Goal: Transaction & Acquisition: Book appointment/travel/reservation

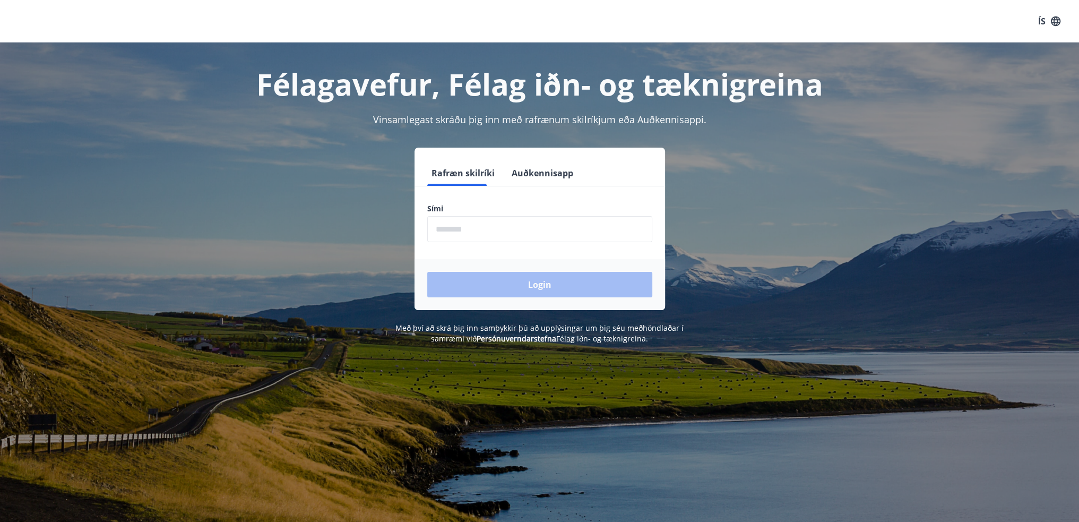
click at [575, 218] on input "phone" at bounding box center [539, 229] width 225 height 26
type input "********"
click at [427, 272] on button "Login" at bounding box center [539, 284] width 225 height 25
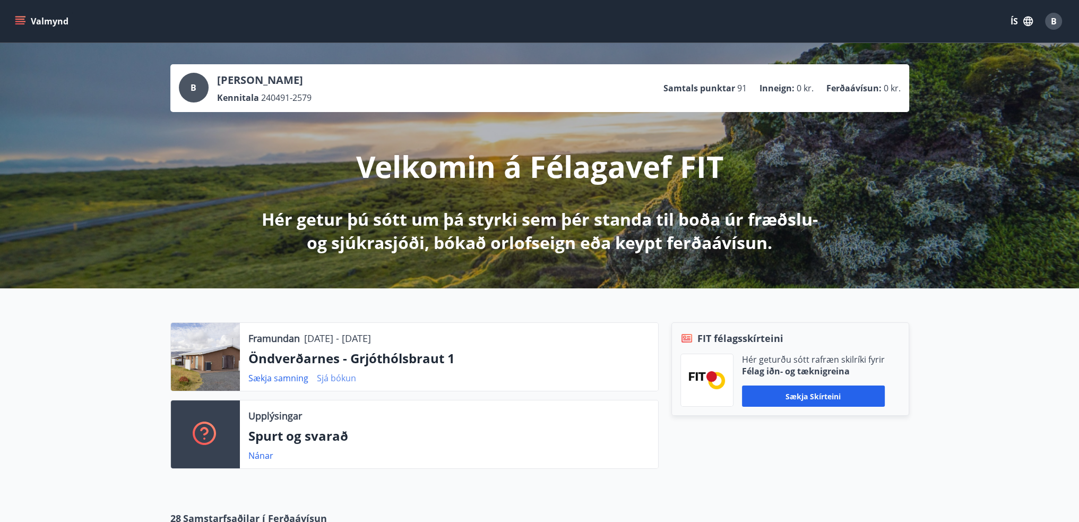
click at [339, 380] on link "Sjá bókun" at bounding box center [336, 378] width 39 height 12
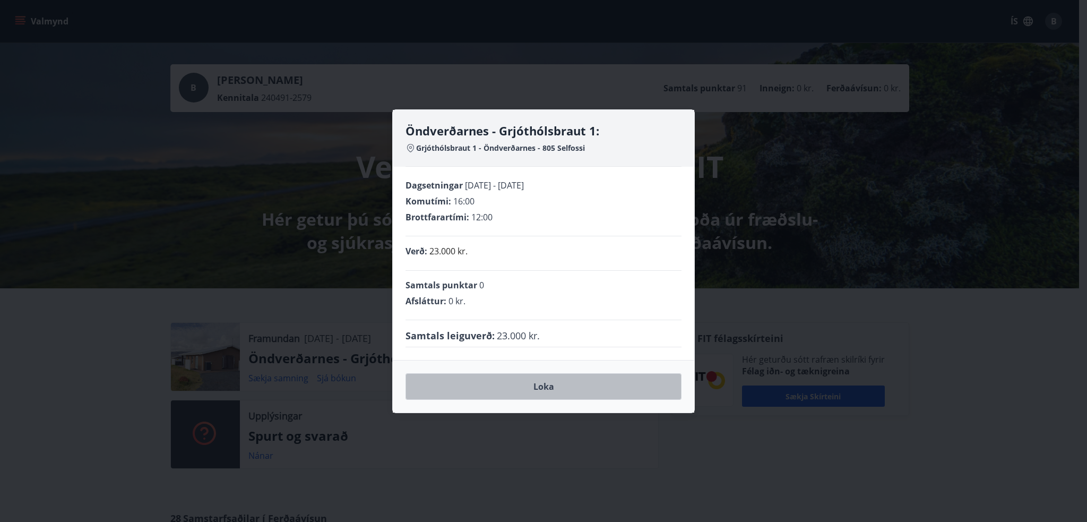
click at [552, 386] on button "Loka" at bounding box center [544, 386] width 276 height 27
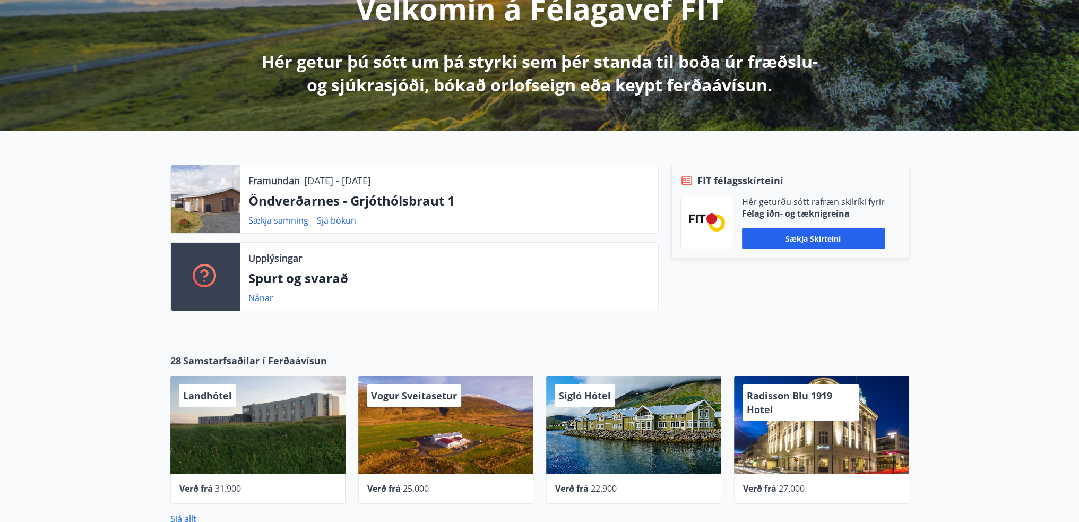
scroll to position [159, 0]
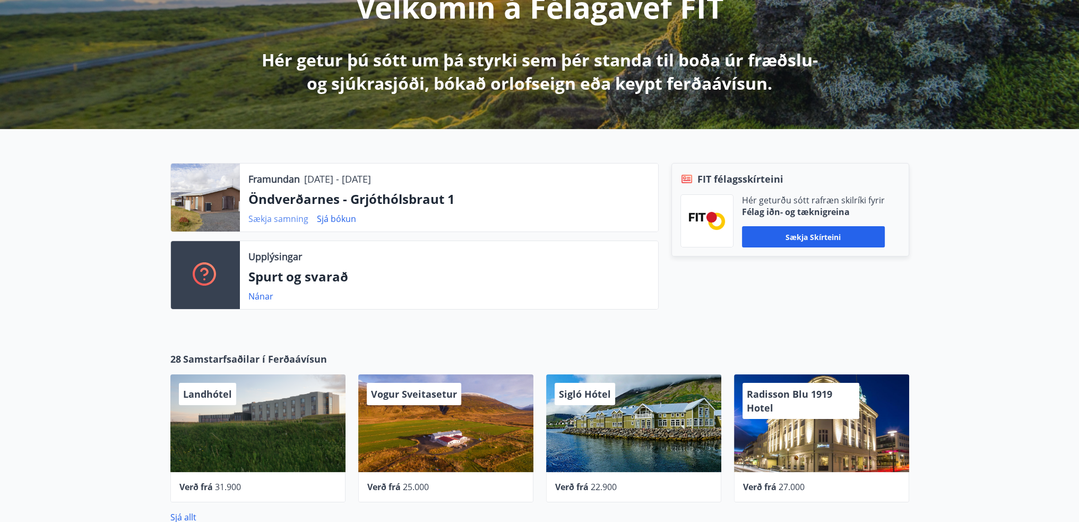
click at [294, 218] on link "Sækja samning" at bounding box center [278, 219] width 60 height 12
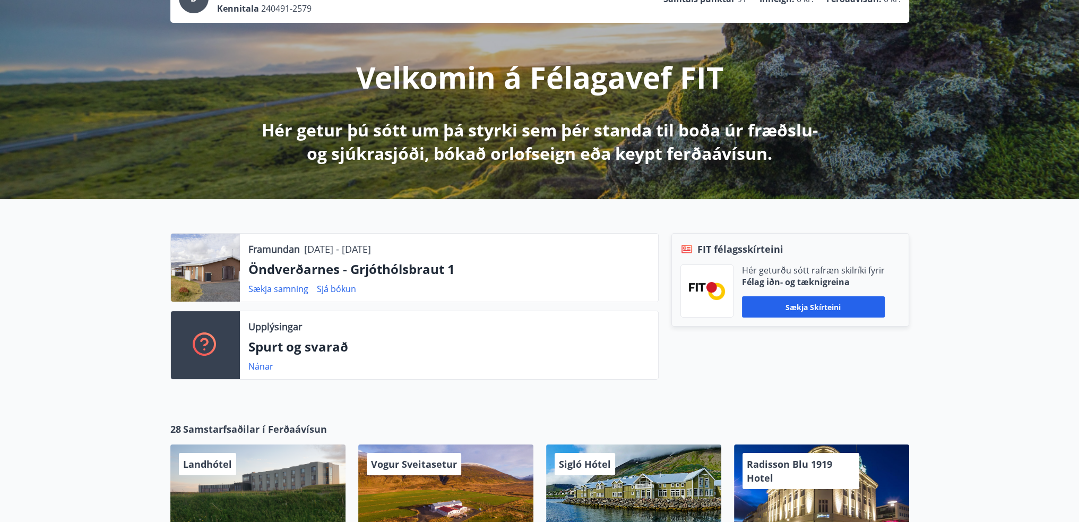
scroll to position [0, 0]
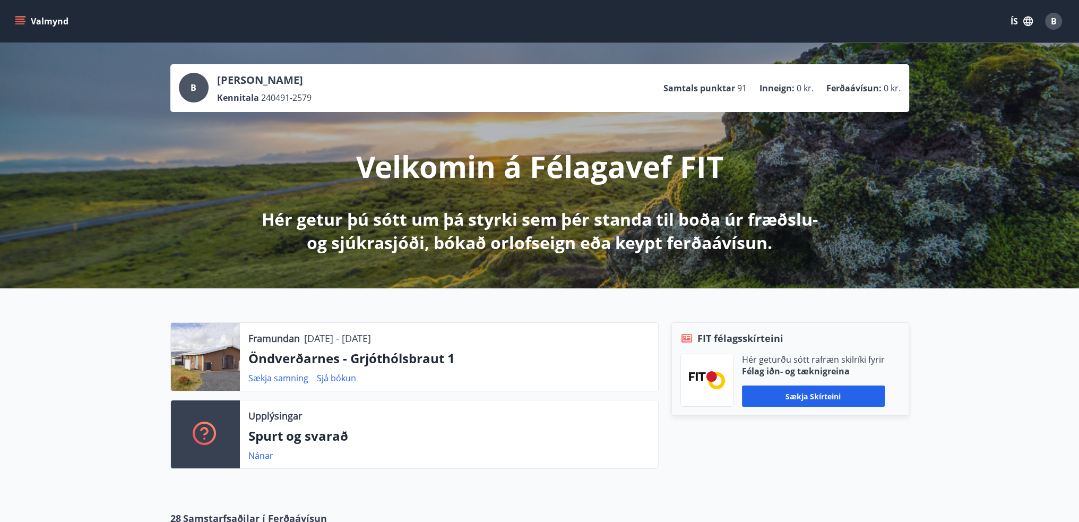
click at [40, 22] on button "Valmynd" at bounding box center [43, 21] width 60 height 19
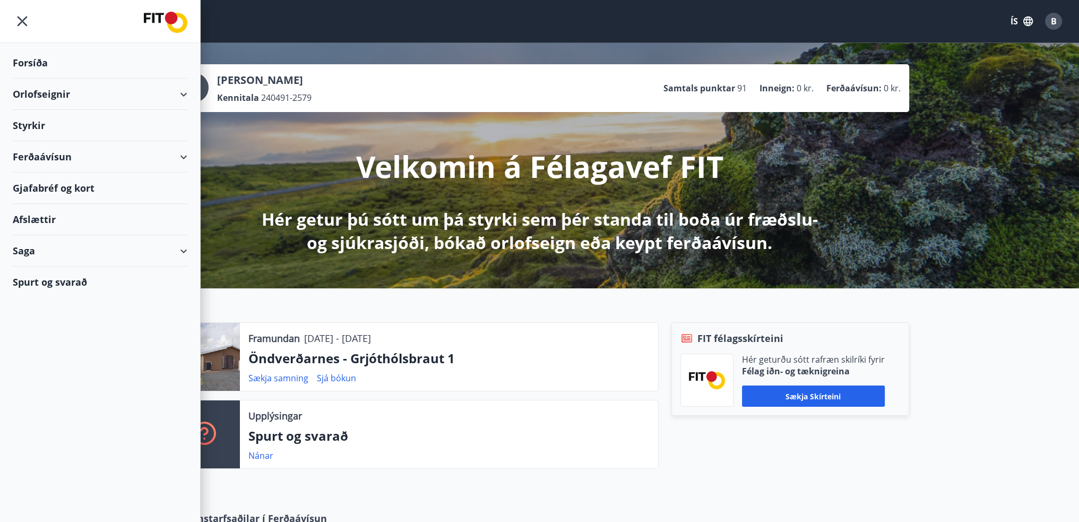
click at [46, 244] on div "Saga" at bounding box center [100, 250] width 175 height 31
click at [47, 298] on div "Bókanir" at bounding box center [100, 300] width 158 height 22
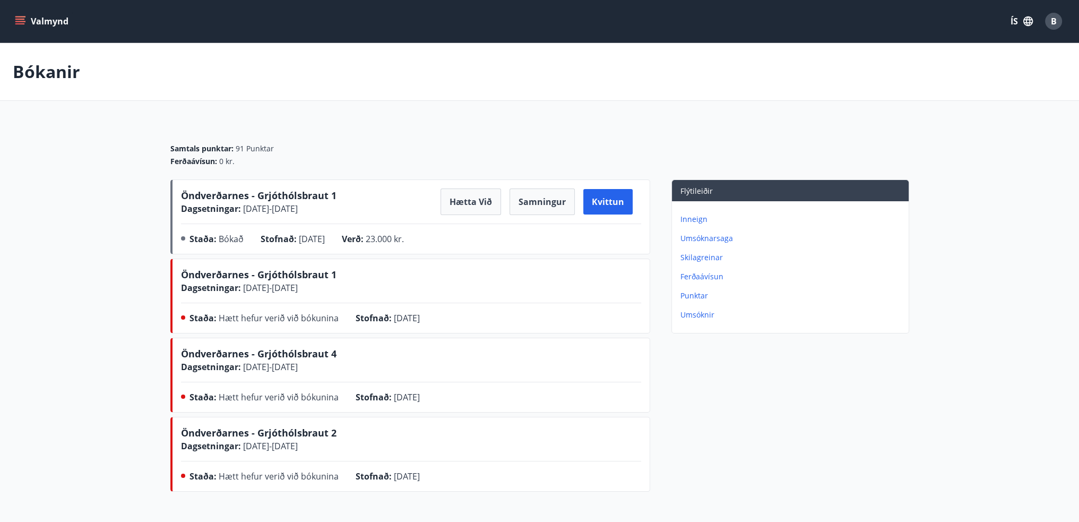
click at [25, 21] on button "Valmynd" at bounding box center [43, 21] width 60 height 19
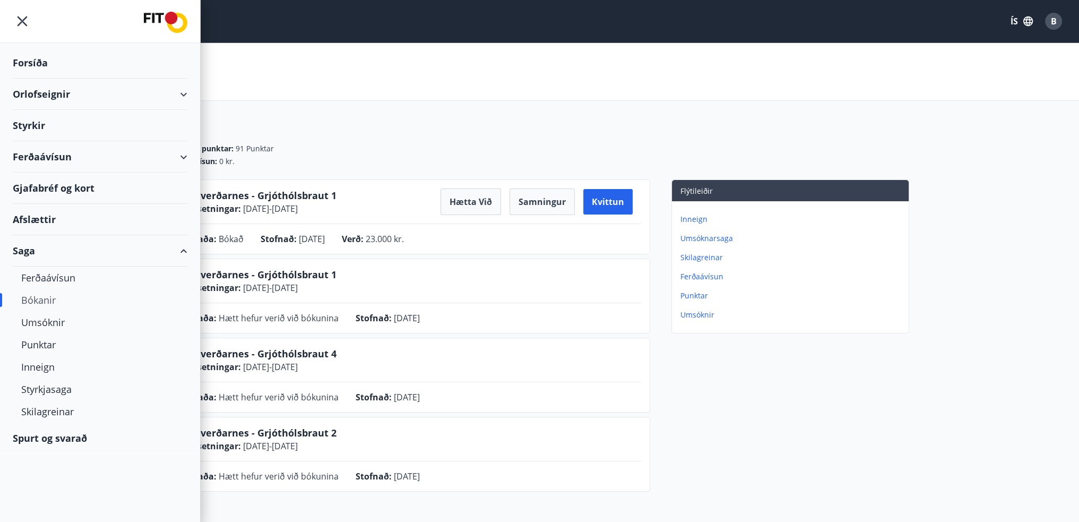
click at [38, 96] on div "Orlofseignir" at bounding box center [100, 94] width 175 height 31
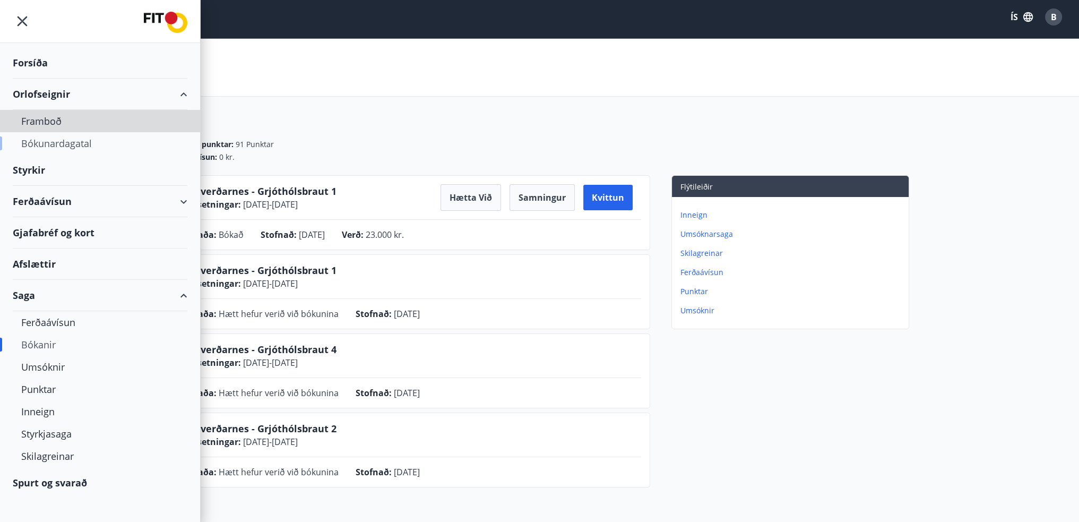
scroll to position [5, 0]
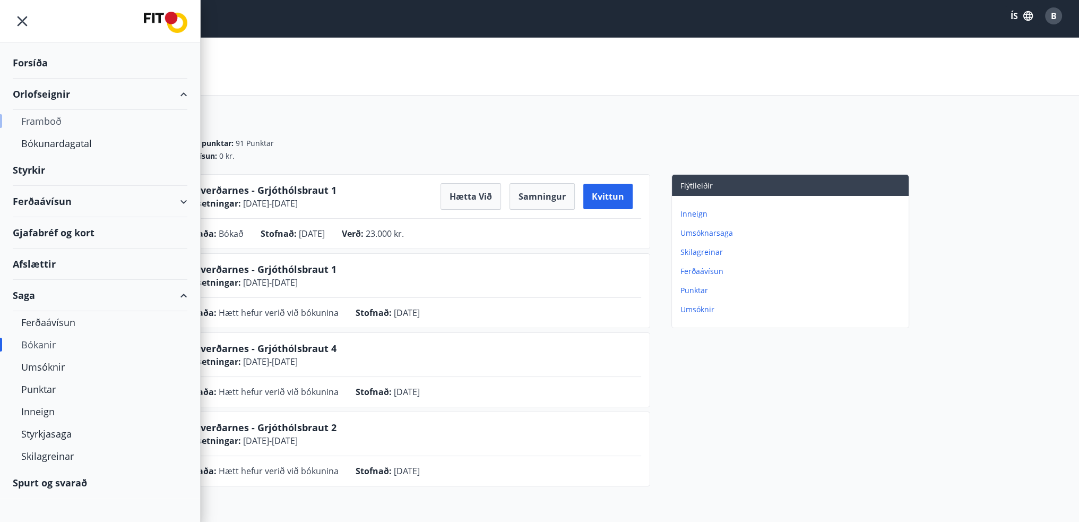
click at [39, 119] on div "Framboð" at bounding box center [100, 121] width 158 height 22
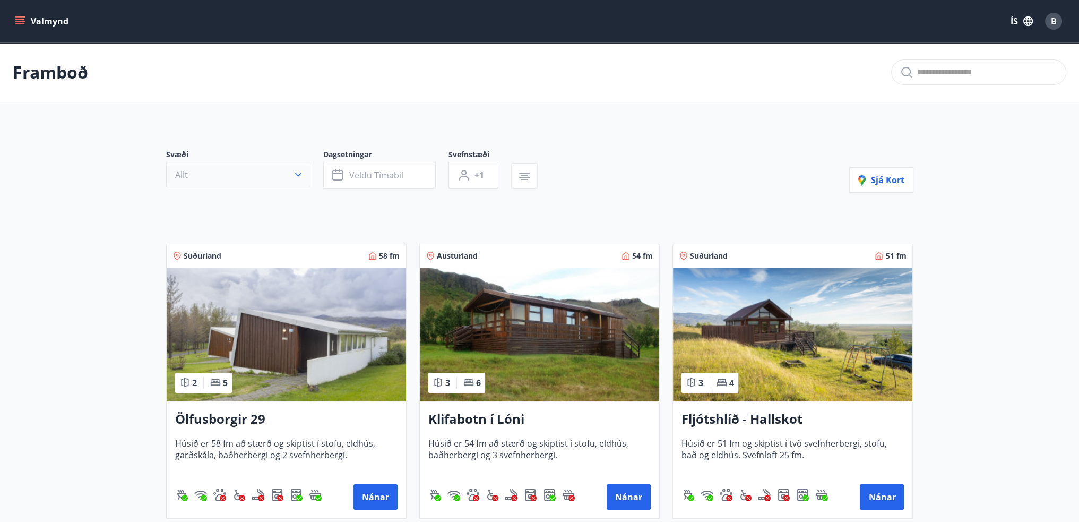
click at [257, 179] on button "Allt" at bounding box center [238, 174] width 144 height 25
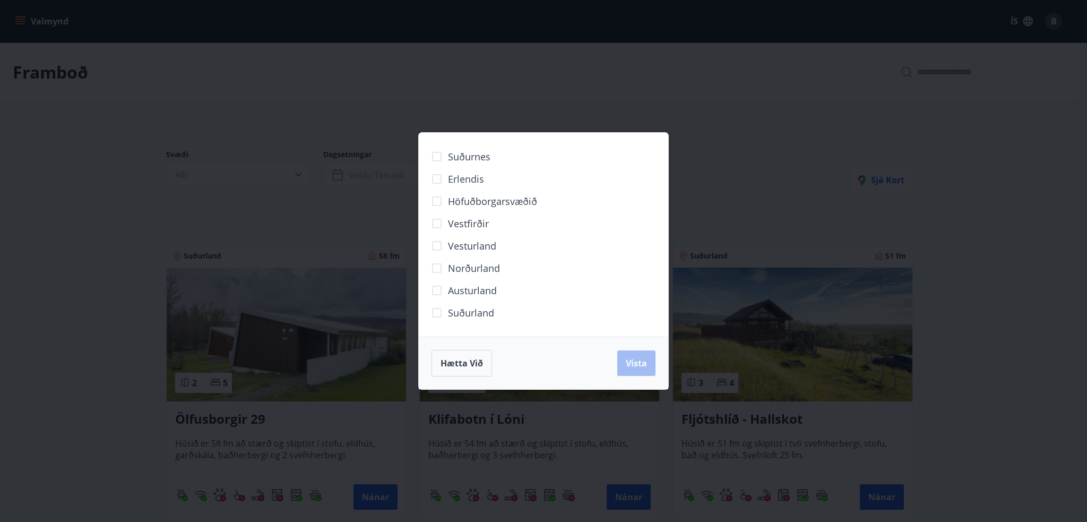
click at [465, 317] on span "Suðurland" at bounding box center [471, 313] width 46 height 14
click at [627, 354] on button "Vista" at bounding box center [636, 362] width 38 height 25
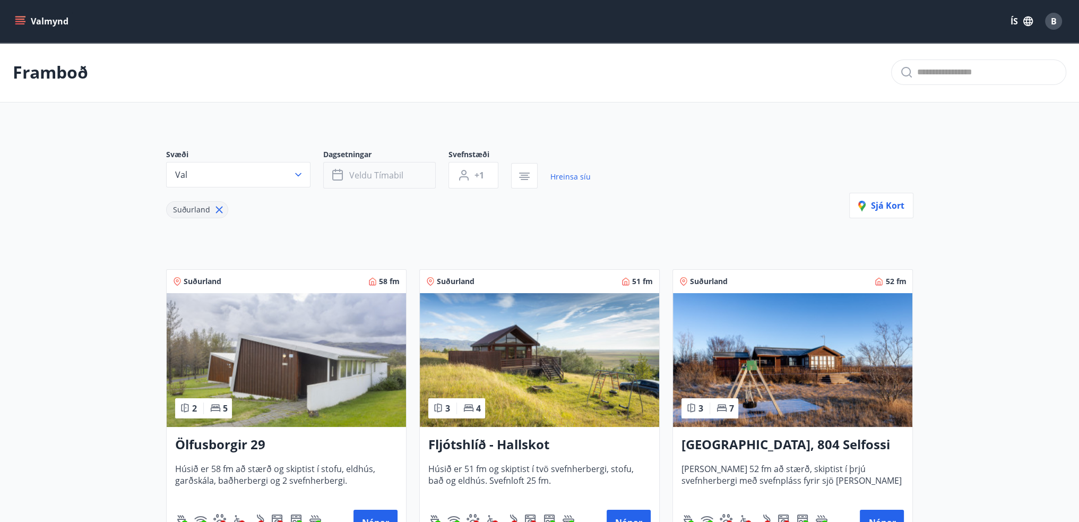
click at [391, 184] on button "Veldu tímabil" at bounding box center [379, 175] width 113 height 27
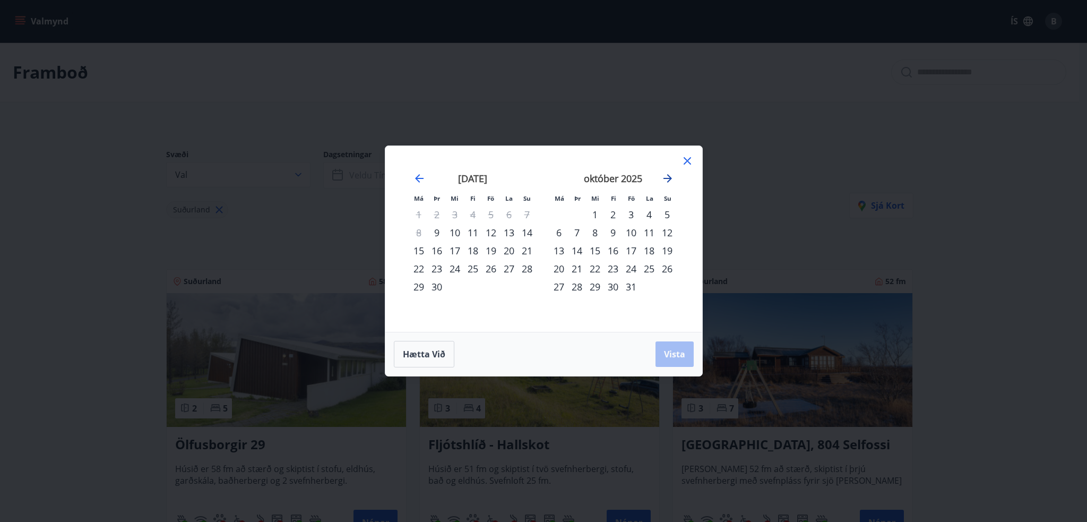
click at [672, 178] on icon "Move forward to switch to the next month." at bounding box center [667, 178] width 13 height 13
click at [692, 160] on icon at bounding box center [687, 160] width 13 height 13
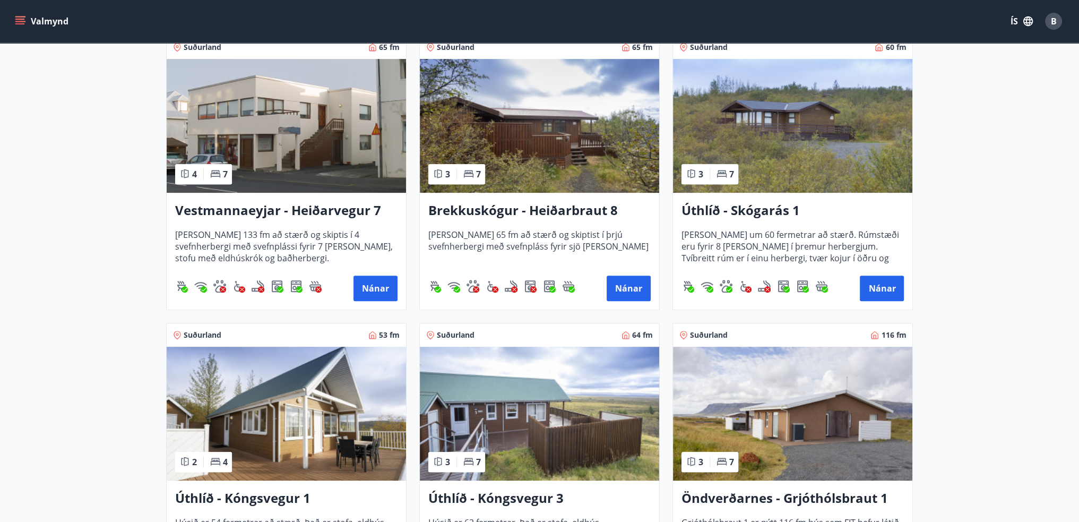
scroll to position [796, 0]
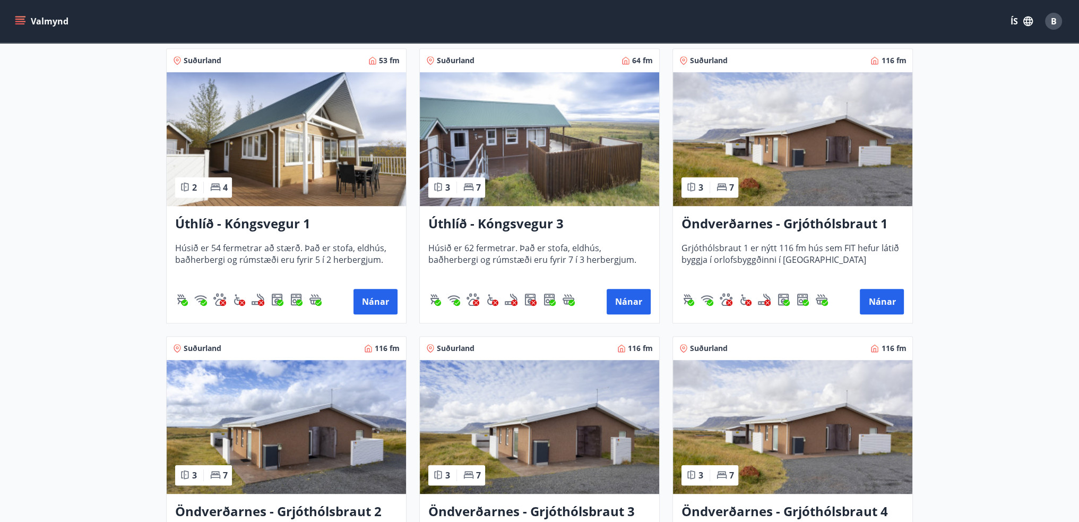
click at [824, 155] on img at bounding box center [792, 139] width 239 height 134
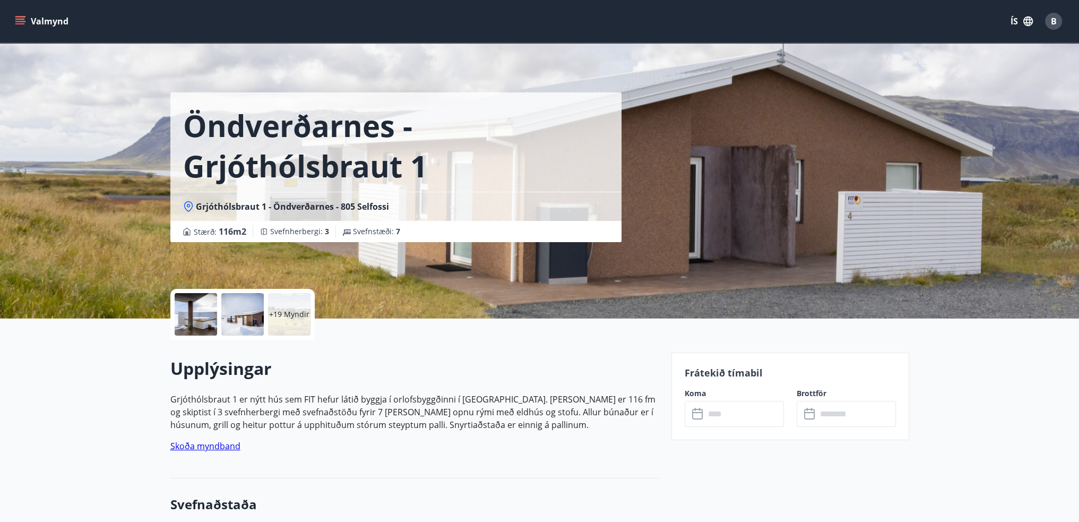
click at [747, 409] on input "text" at bounding box center [744, 414] width 79 height 26
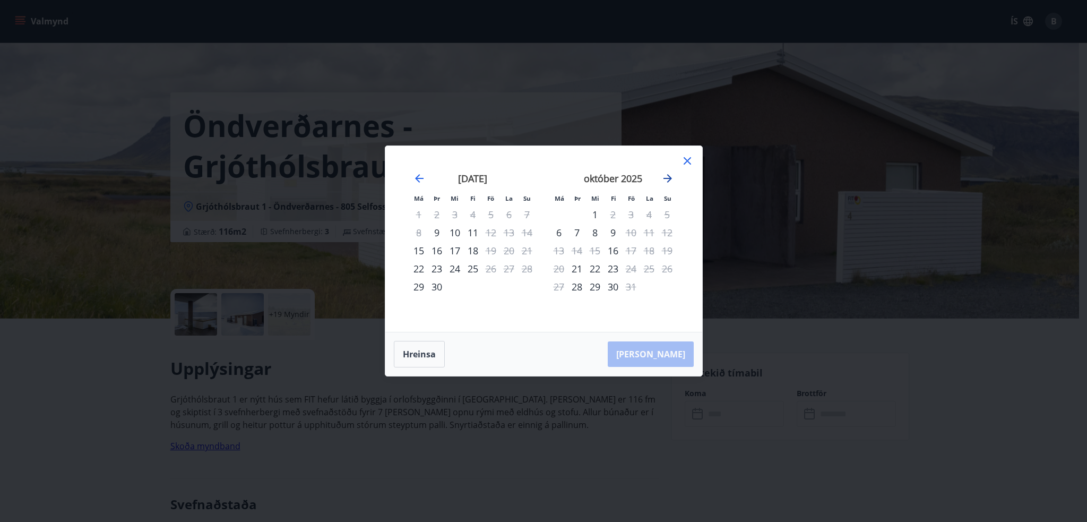
click at [666, 177] on icon "Move forward to switch to the next month." at bounding box center [667, 178] width 13 height 13
click at [688, 162] on icon at bounding box center [687, 160] width 7 height 7
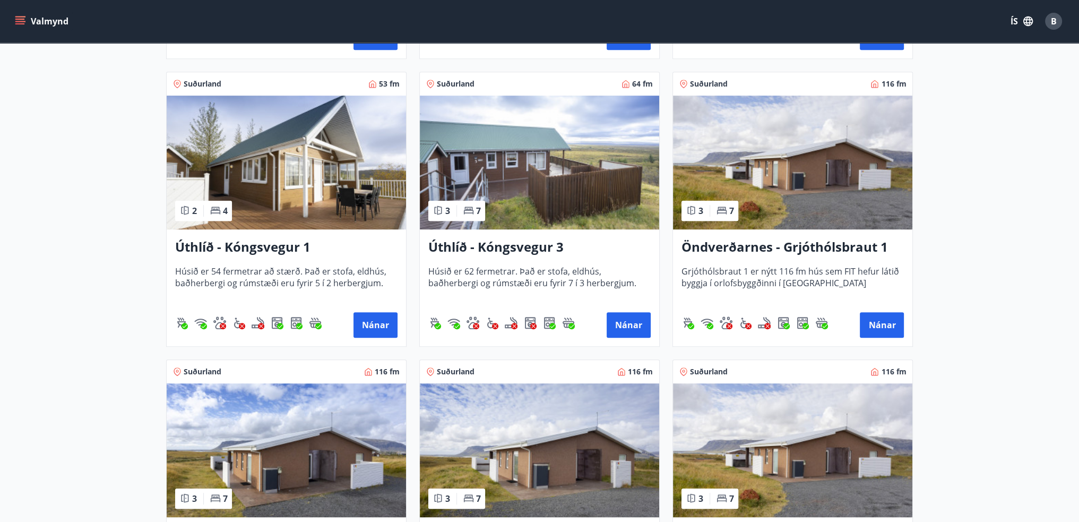
scroll to position [957, 0]
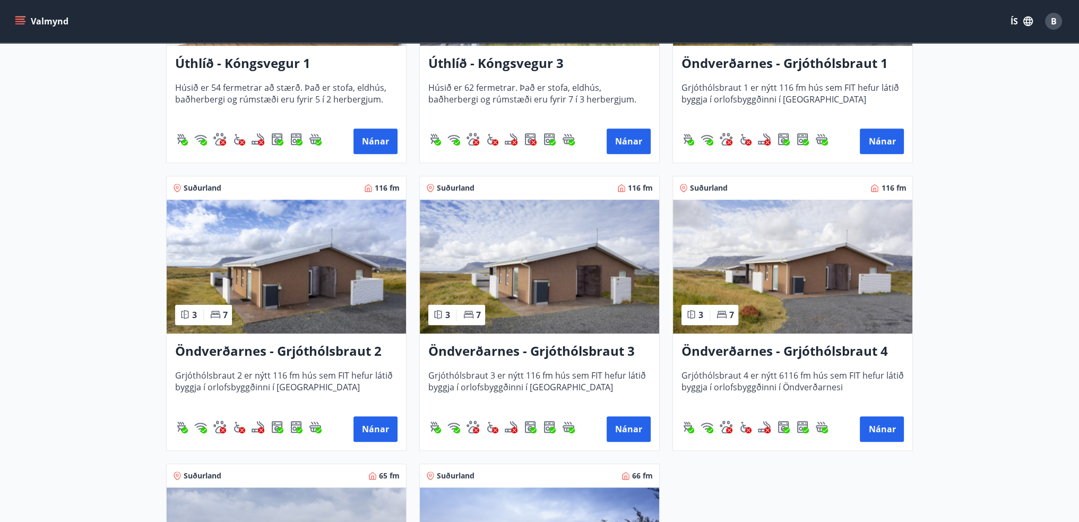
click at [278, 270] on img at bounding box center [286, 267] width 239 height 134
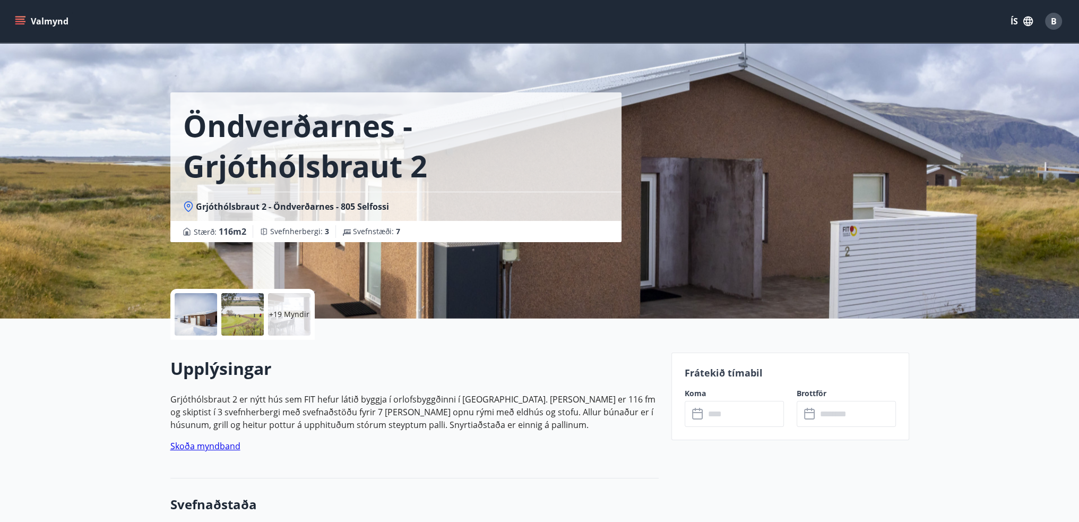
click at [763, 411] on input "text" at bounding box center [744, 414] width 79 height 26
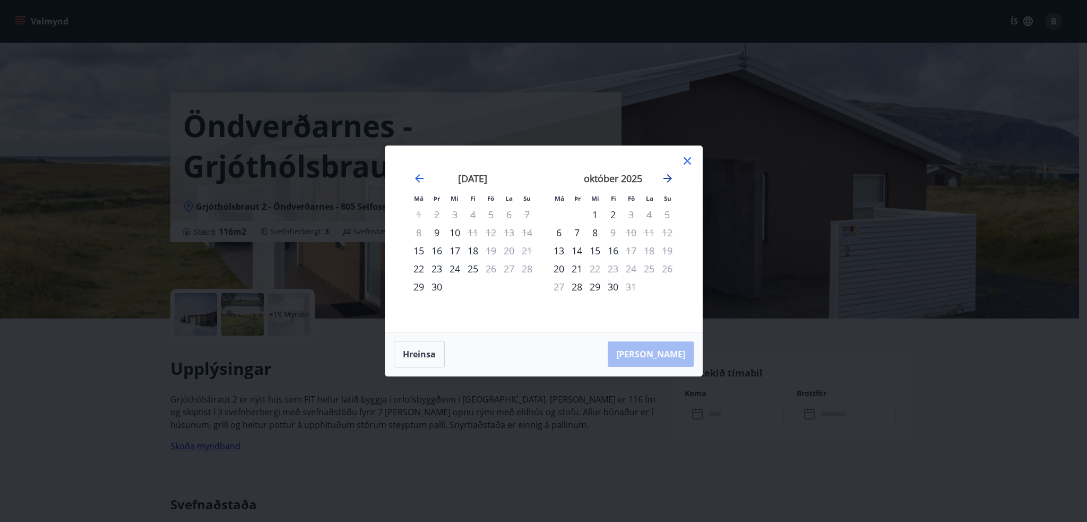
click at [667, 184] on icon "Move forward to switch to the next month." at bounding box center [667, 178] width 13 height 13
click at [685, 161] on icon at bounding box center [687, 160] width 13 height 13
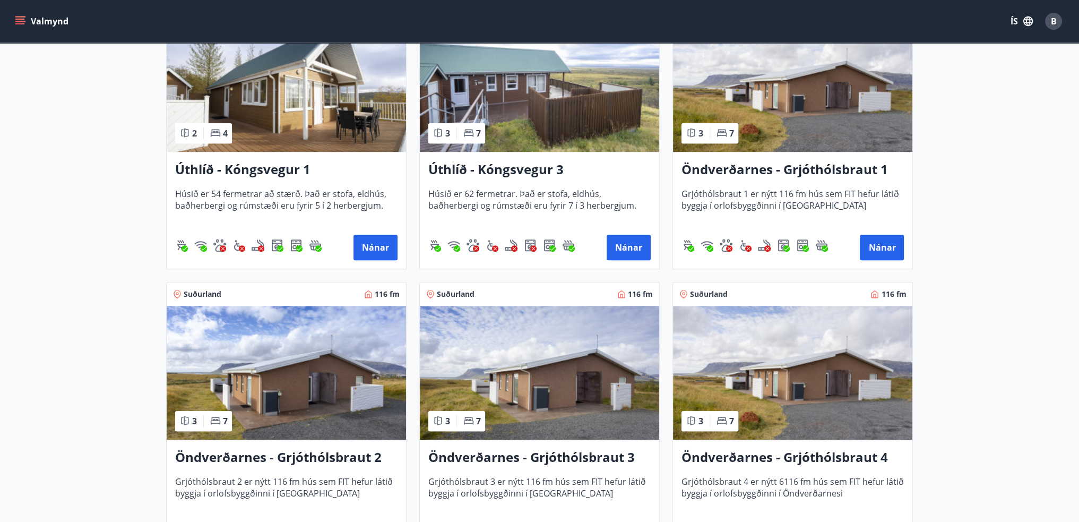
click at [548, 360] on img at bounding box center [539, 373] width 239 height 134
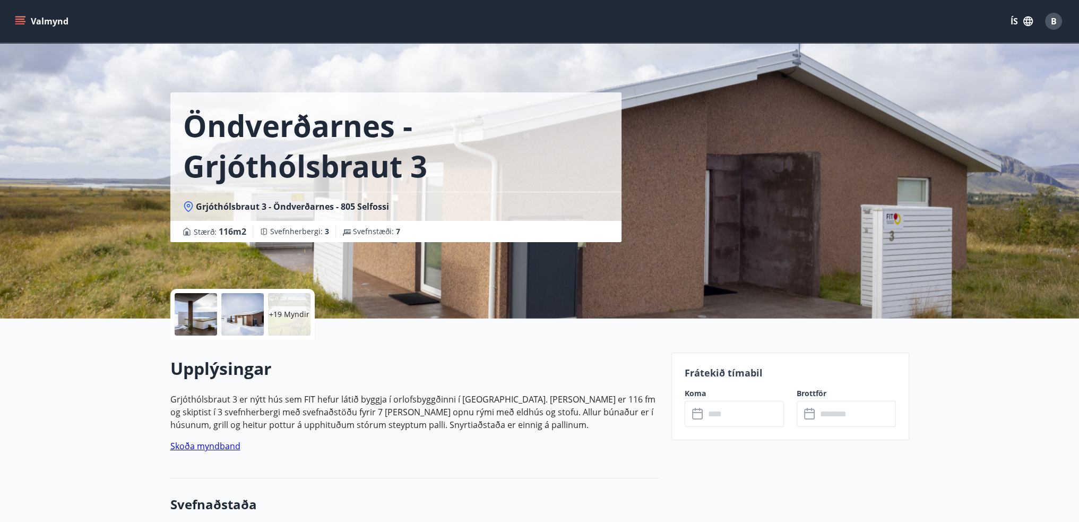
click at [754, 407] on input "text" at bounding box center [744, 414] width 79 height 26
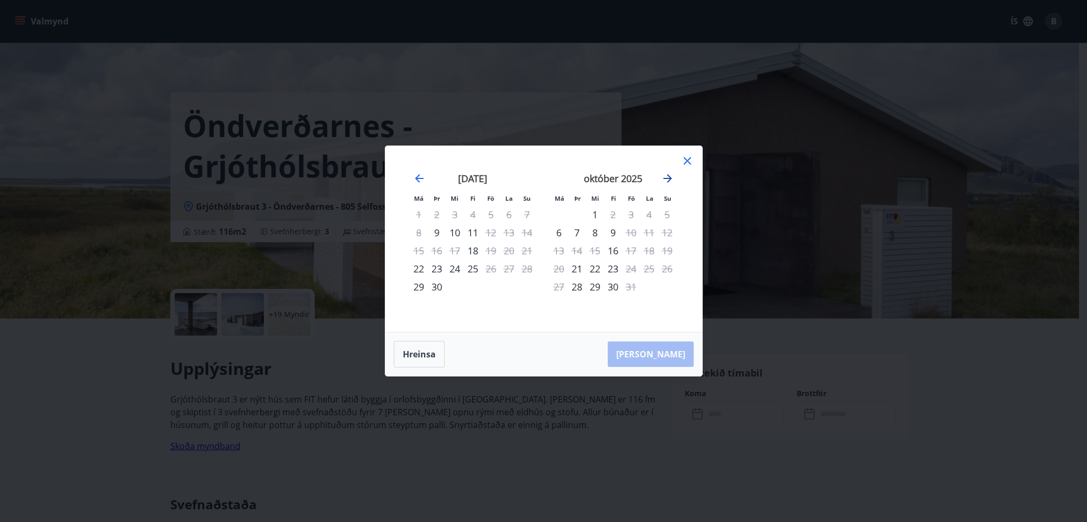
click at [672, 175] on icon "Move forward to switch to the next month." at bounding box center [667, 178] width 13 height 13
click at [633, 251] on div "14" at bounding box center [631, 251] width 18 height 18
click at [557, 267] on div "17" at bounding box center [559, 269] width 18 height 18
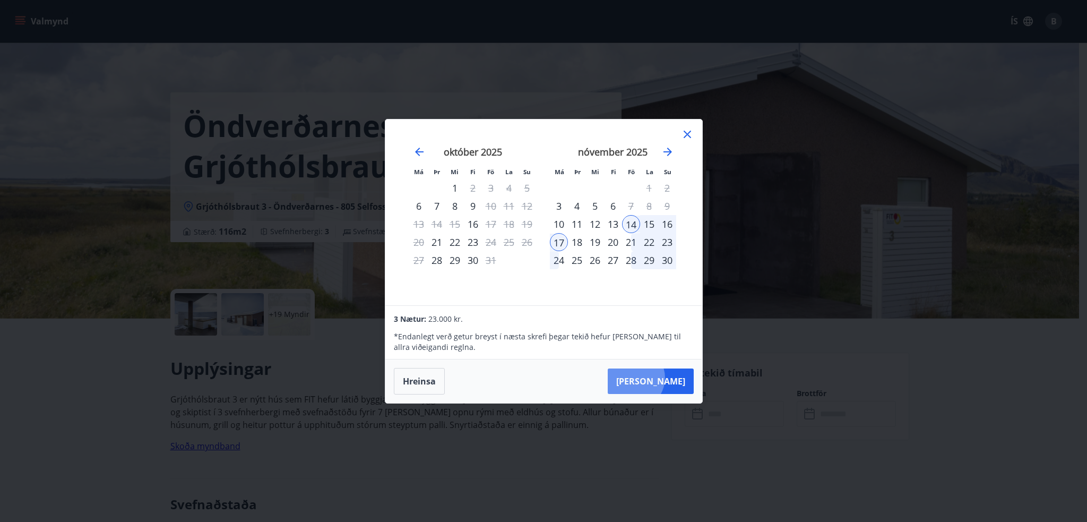
drag, startPoint x: 666, startPoint y: 378, endPoint x: 678, endPoint y: 365, distance: 17.7
click at [666, 379] on button "[PERSON_NAME]" at bounding box center [651, 380] width 86 height 25
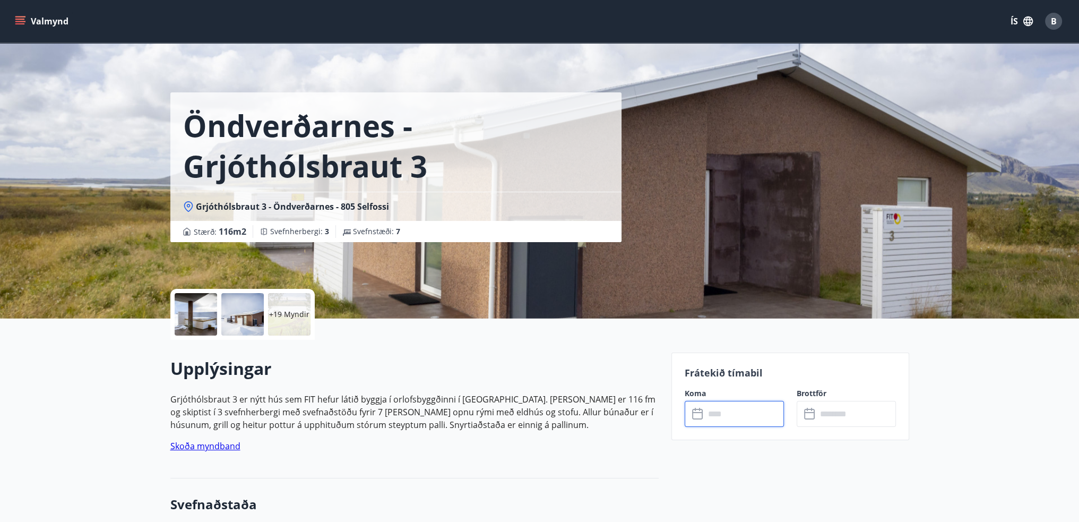
type input "******"
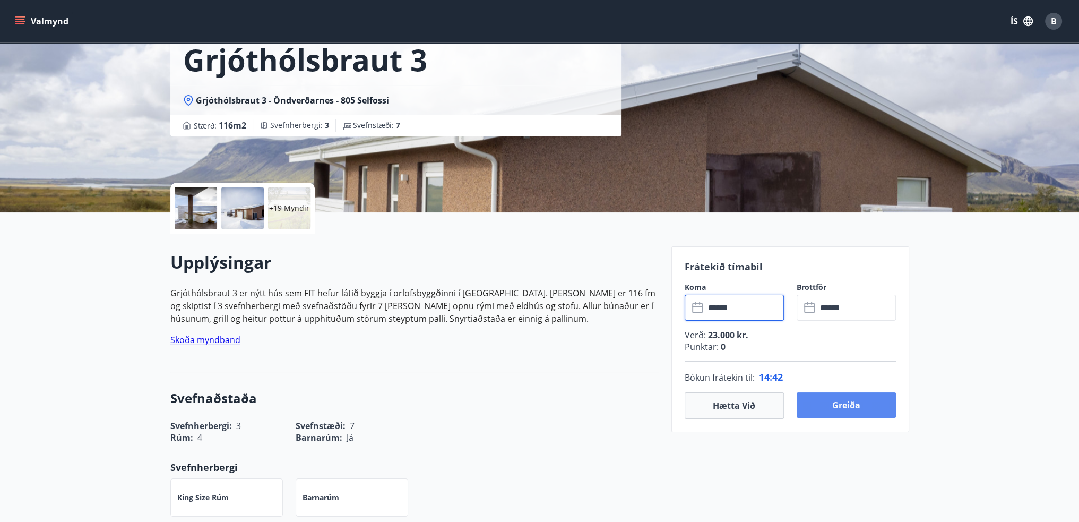
click at [842, 406] on button "Greiða" at bounding box center [846, 404] width 99 height 25
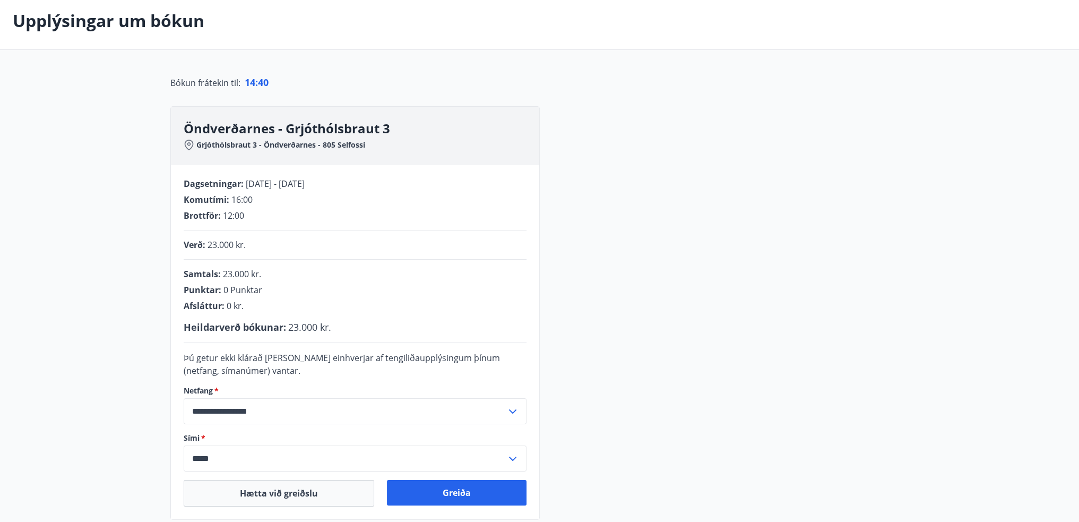
scroll to position [106, 0]
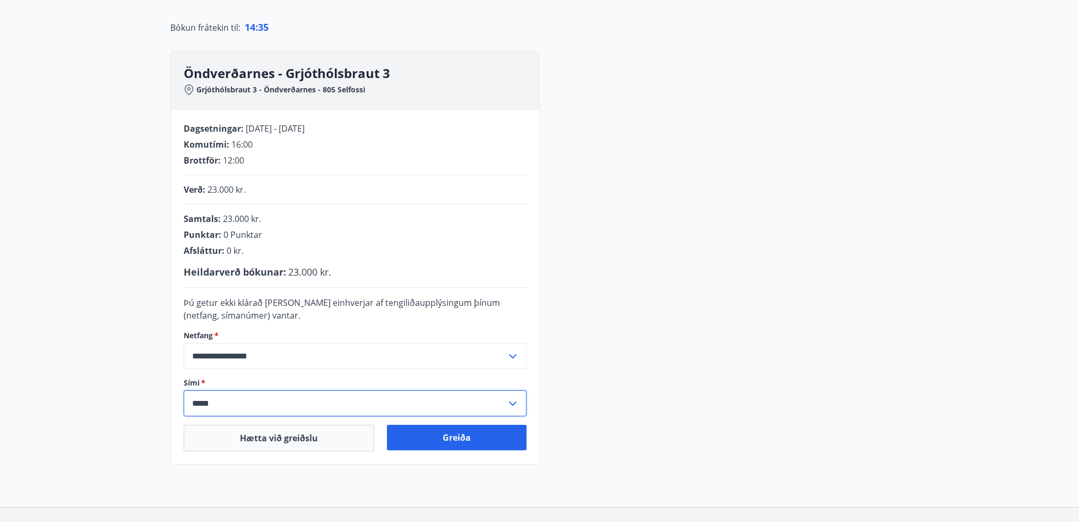
click at [386, 404] on input "*****" at bounding box center [345, 403] width 323 height 26
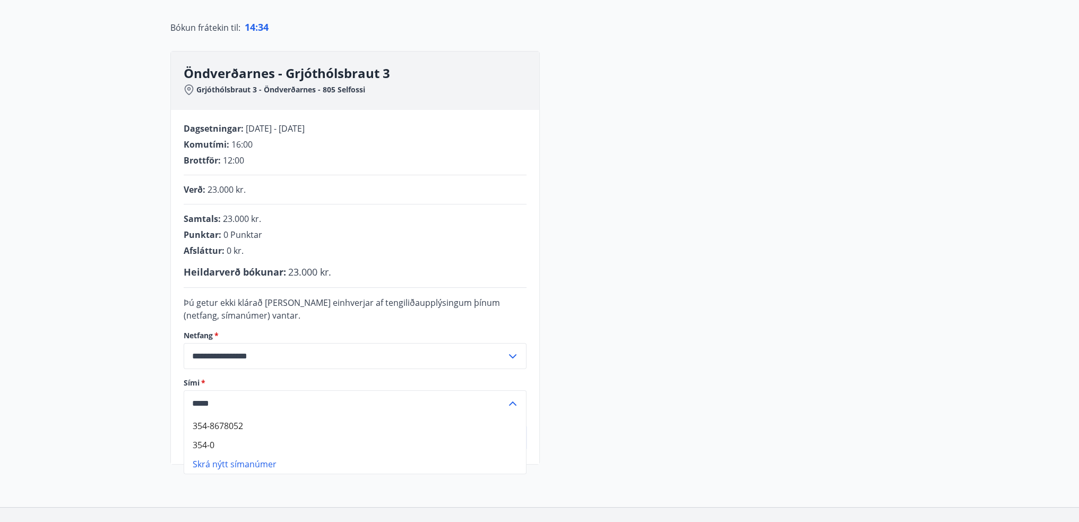
click at [349, 420] on li "354-8678052" at bounding box center [355, 425] width 342 height 19
type input "**********"
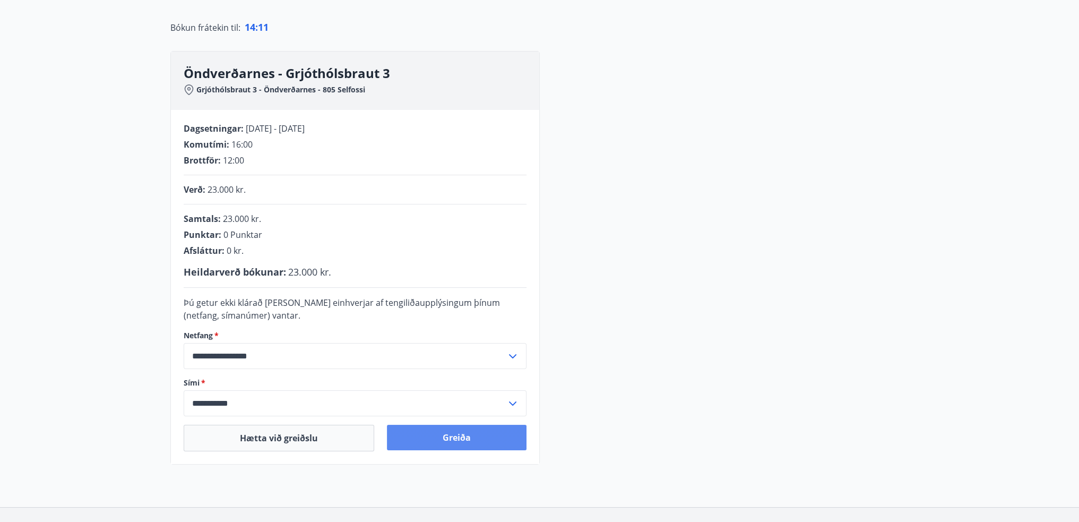
click at [478, 435] on button "Greiða" at bounding box center [457, 437] width 140 height 25
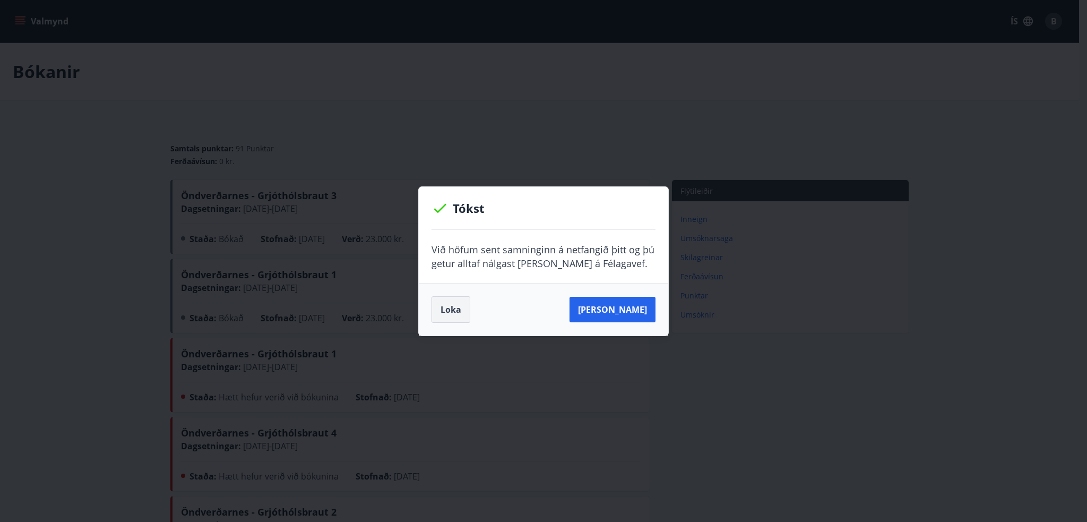
click at [459, 314] on button "Loka" at bounding box center [451, 309] width 39 height 27
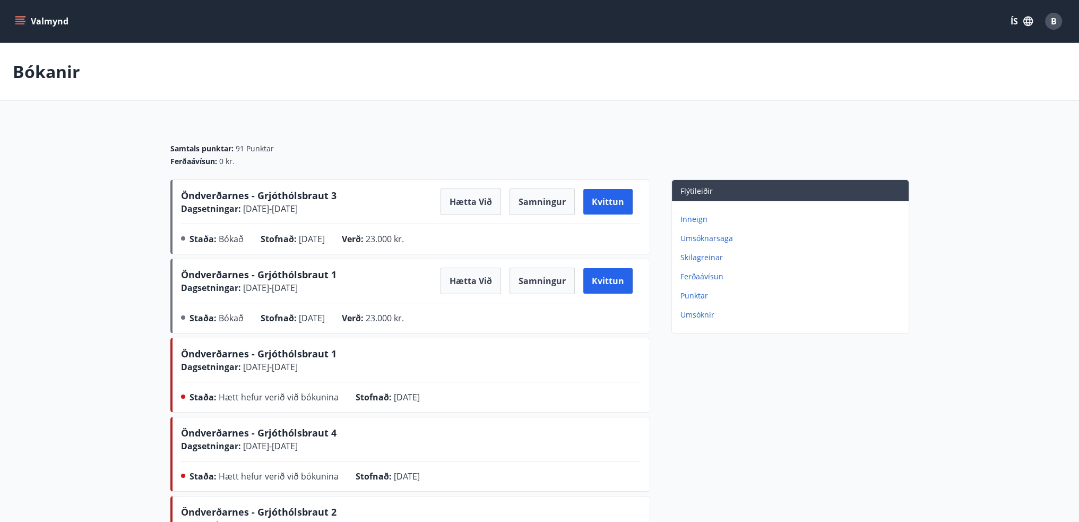
click at [19, 18] on icon "menu" at bounding box center [20, 21] width 11 height 11
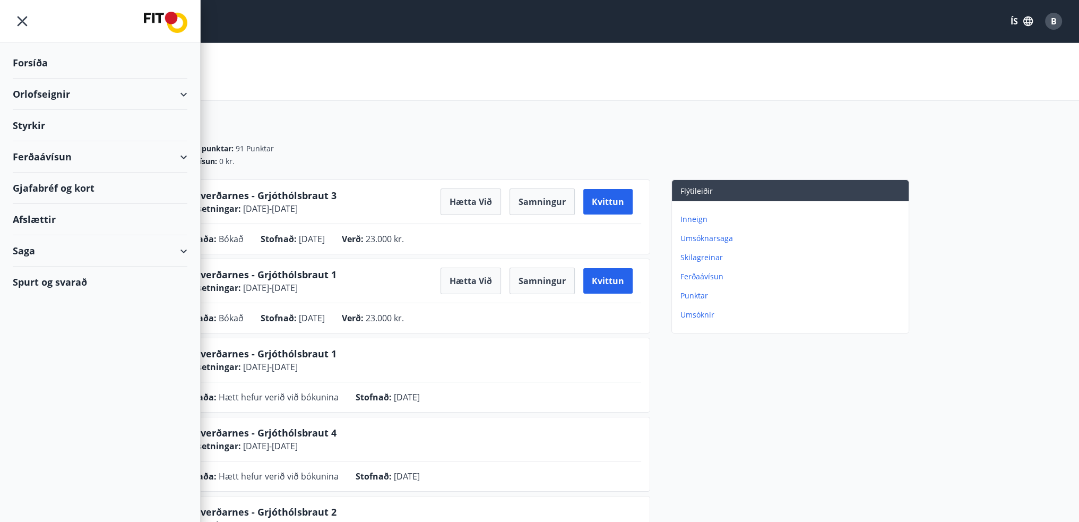
click at [122, 252] on div "Saga" at bounding box center [100, 250] width 175 height 31
click at [43, 296] on div "Bókanir" at bounding box center [100, 300] width 158 height 22
click at [399, 296] on div "Öndverðarnes - Grjóthólsbraut 1 Dagsetningar : 07.11.2025 - 10.11.2025 Hætta vi…" at bounding box center [411, 298] width 460 height 61
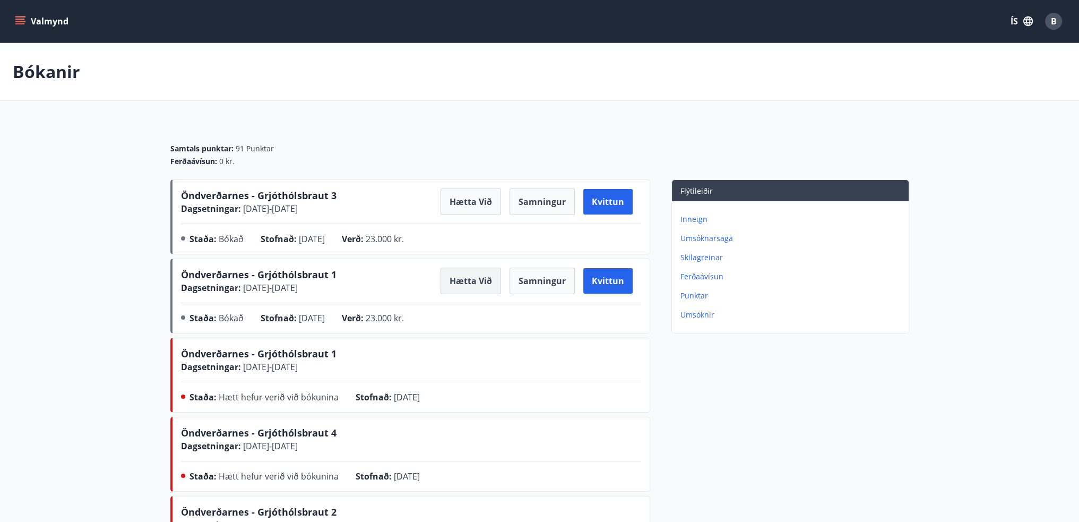
click at [491, 280] on button "Hætta við" at bounding box center [471, 281] width 61 height 27
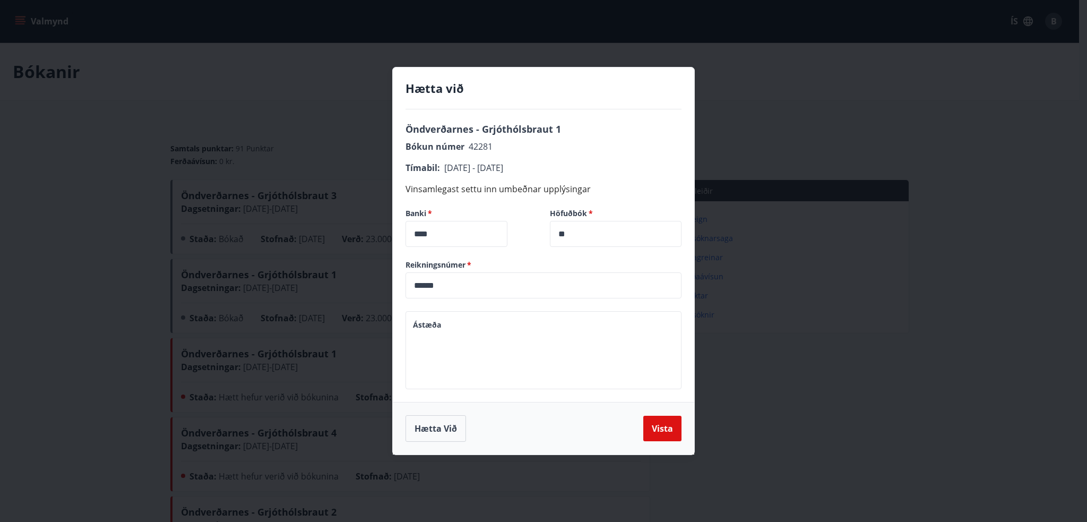
click at [513, 358] on textarea "Ástæða" at bounding box center [543, 350] width 261 height 61
type textarea "*"
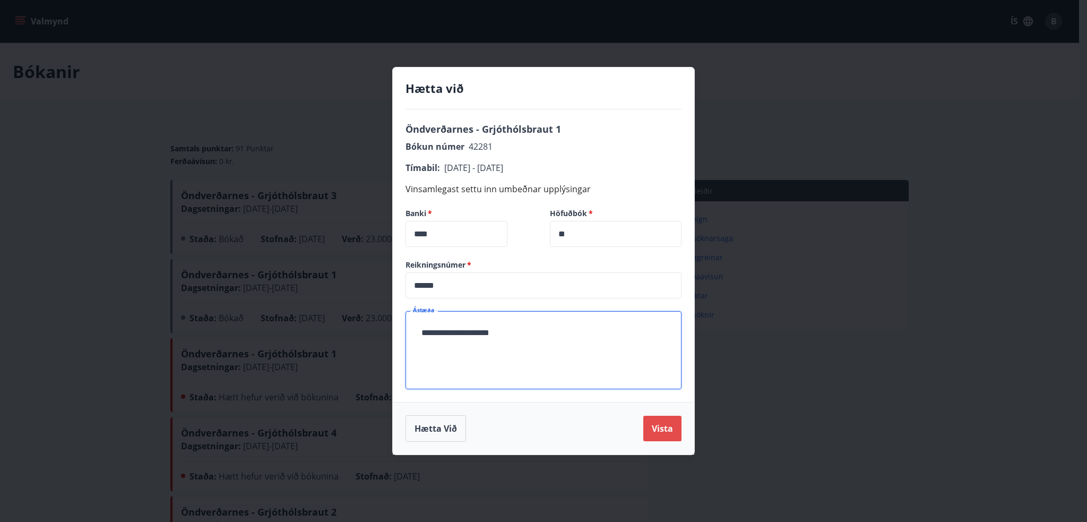
type textarea "**********"
click at [658, 438] on button "Vista" at bounding box center [662, 428] width 38 height 25
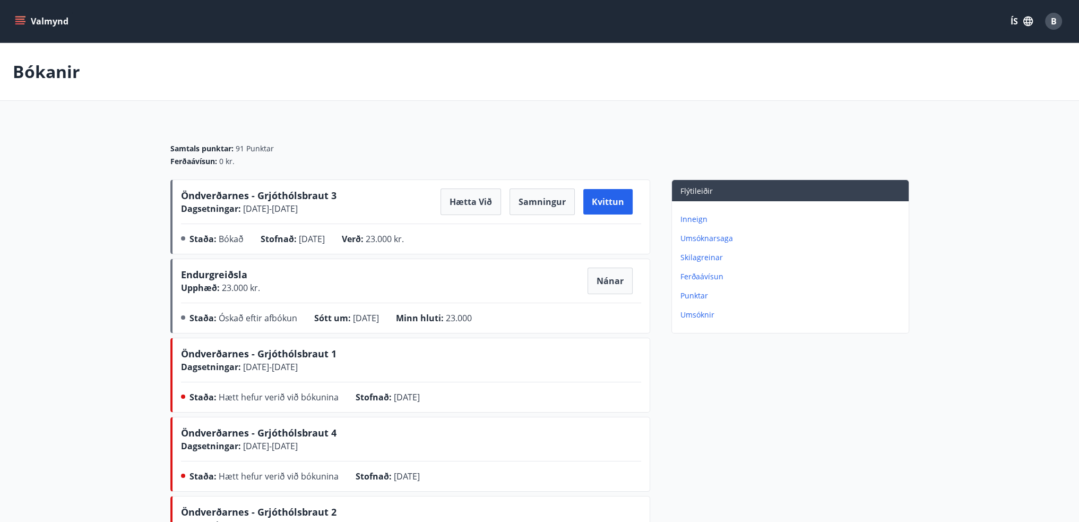
click at [1053, 30] on button "B" at bounding box center [1053, 20] width 25 height 25
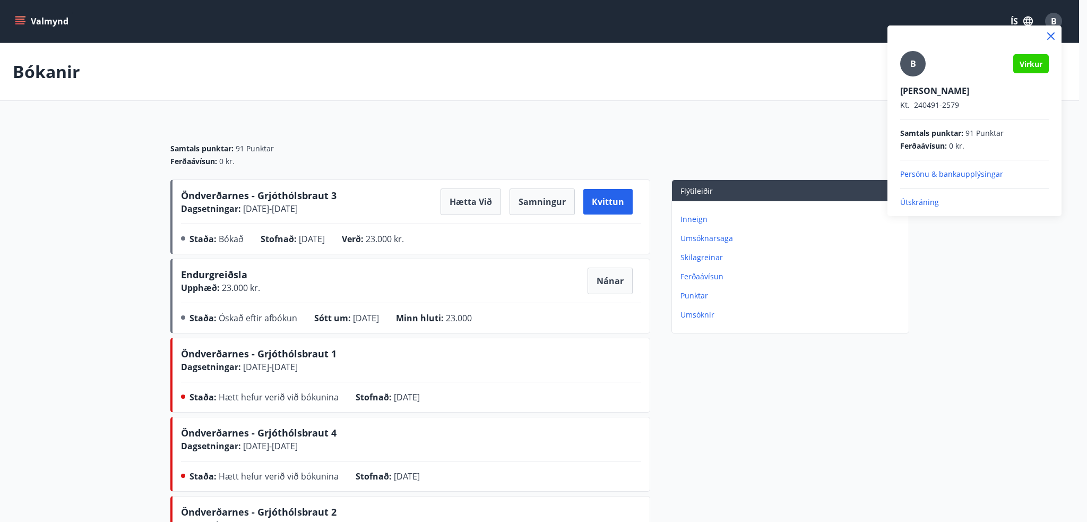
click at [944, 200] on p "Útskráning" at bounding box center [974, 202] width 149 height 11
